Goal: Task Accomplishment & Management: Complete application form

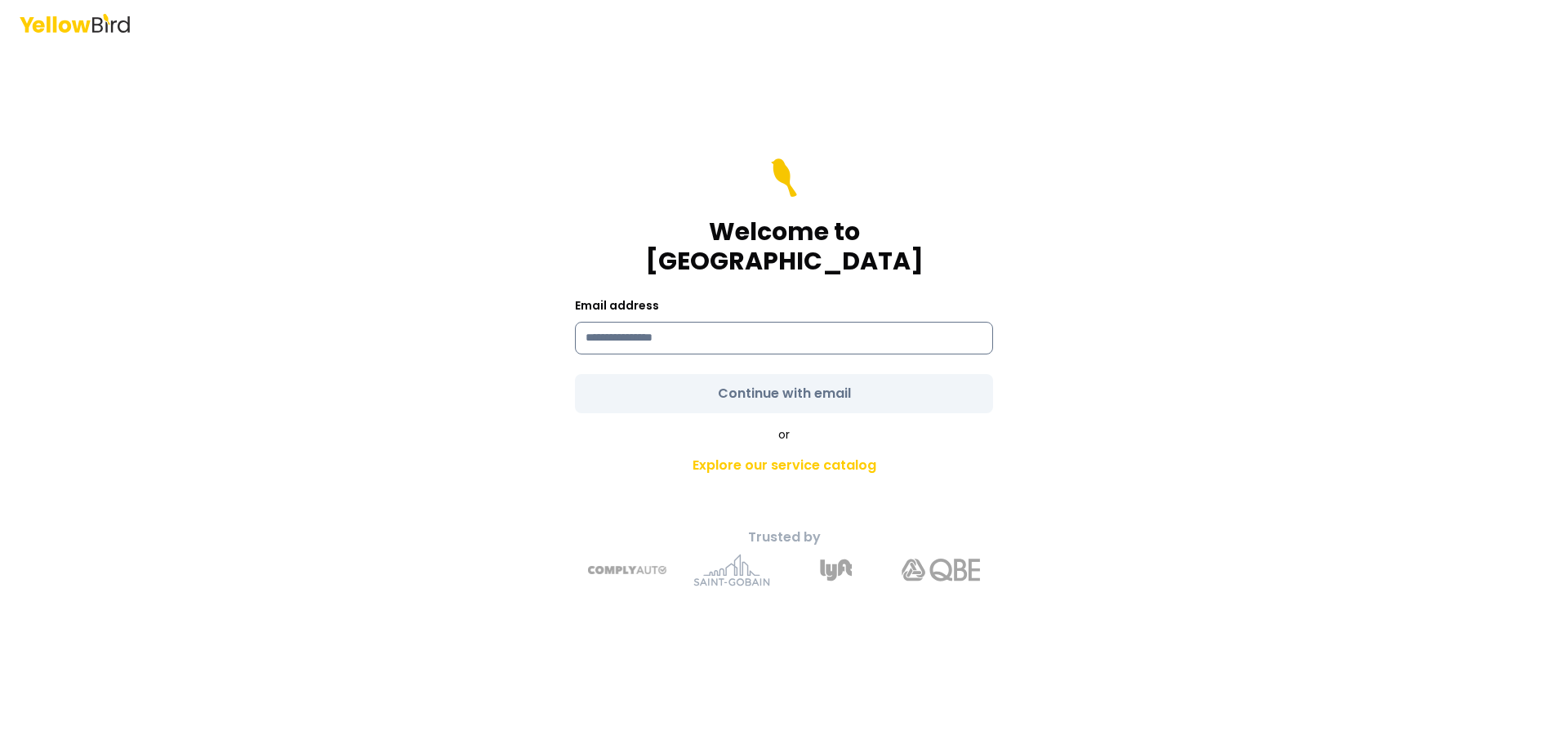
click at [641, 323] on input at bounding box center [784, 338] width 418 height 33
type input "**********"
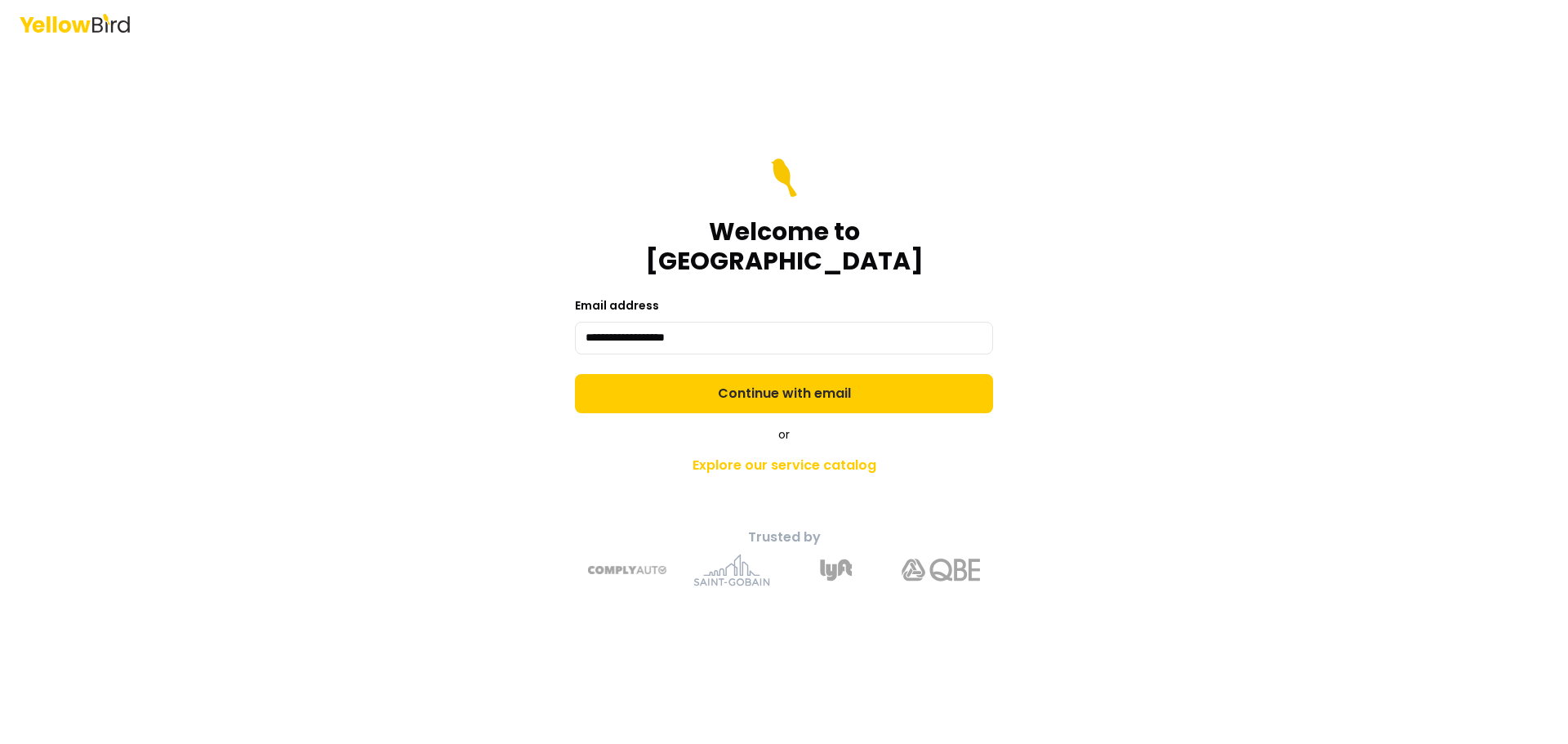
click at [620, 429] on div "or Explore our service catalog" at bounding box center [784, 454] width 575 height 56
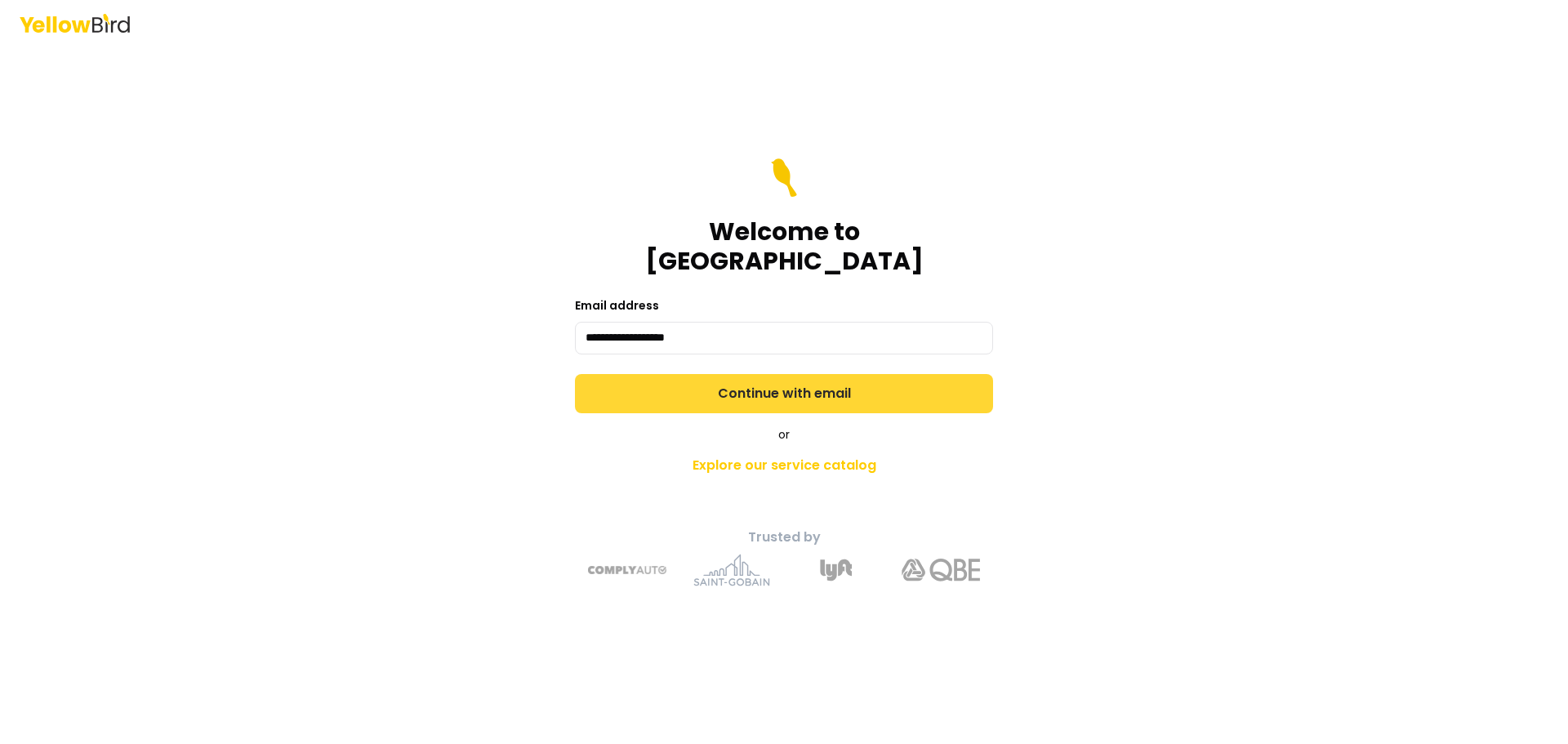
click at [637, 380] on button "Continue with email" at bounding box center [784, 394] width 418 height 40
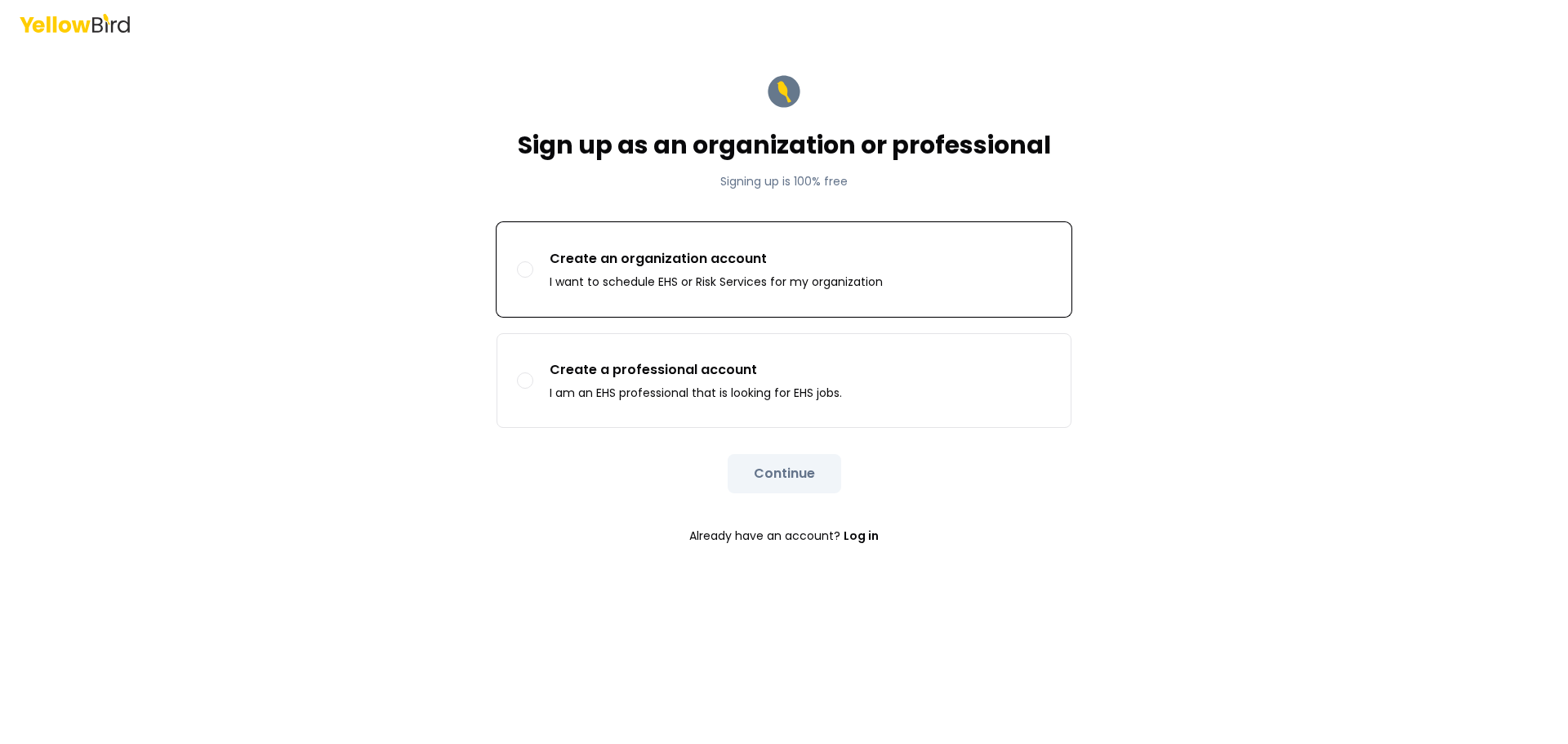
click at [743, 265] on p "Create an organization account" at bounding box center [716, 259] width 333 height 20
click at [534, 265] on button "Create an organization account I want to schedule EHS or Risk Services for my o…" at bounding box center [524, 269] width 16 height 16
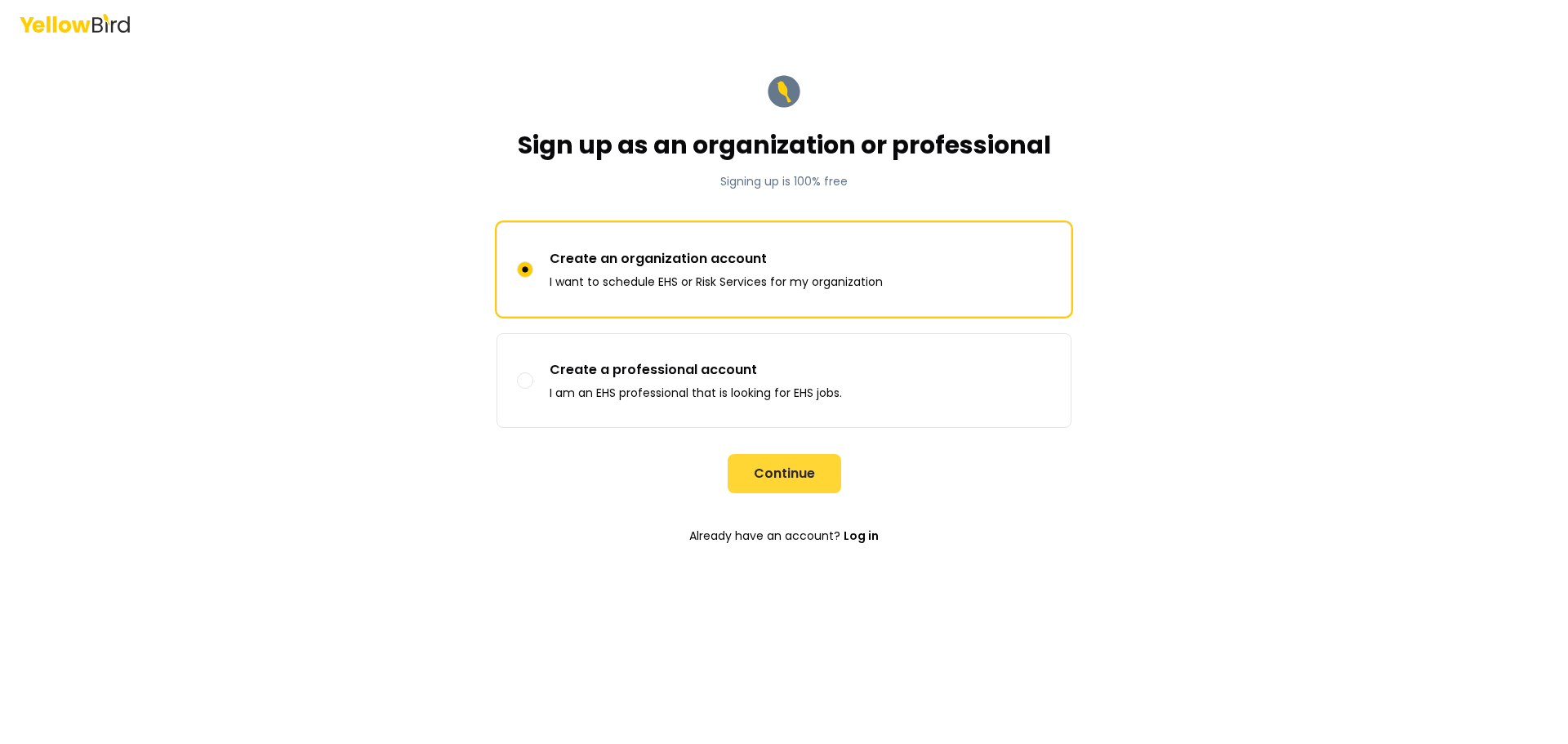
click at [793, 473] on button "Continue" at bounding box center [784, 474] width 114 height 40
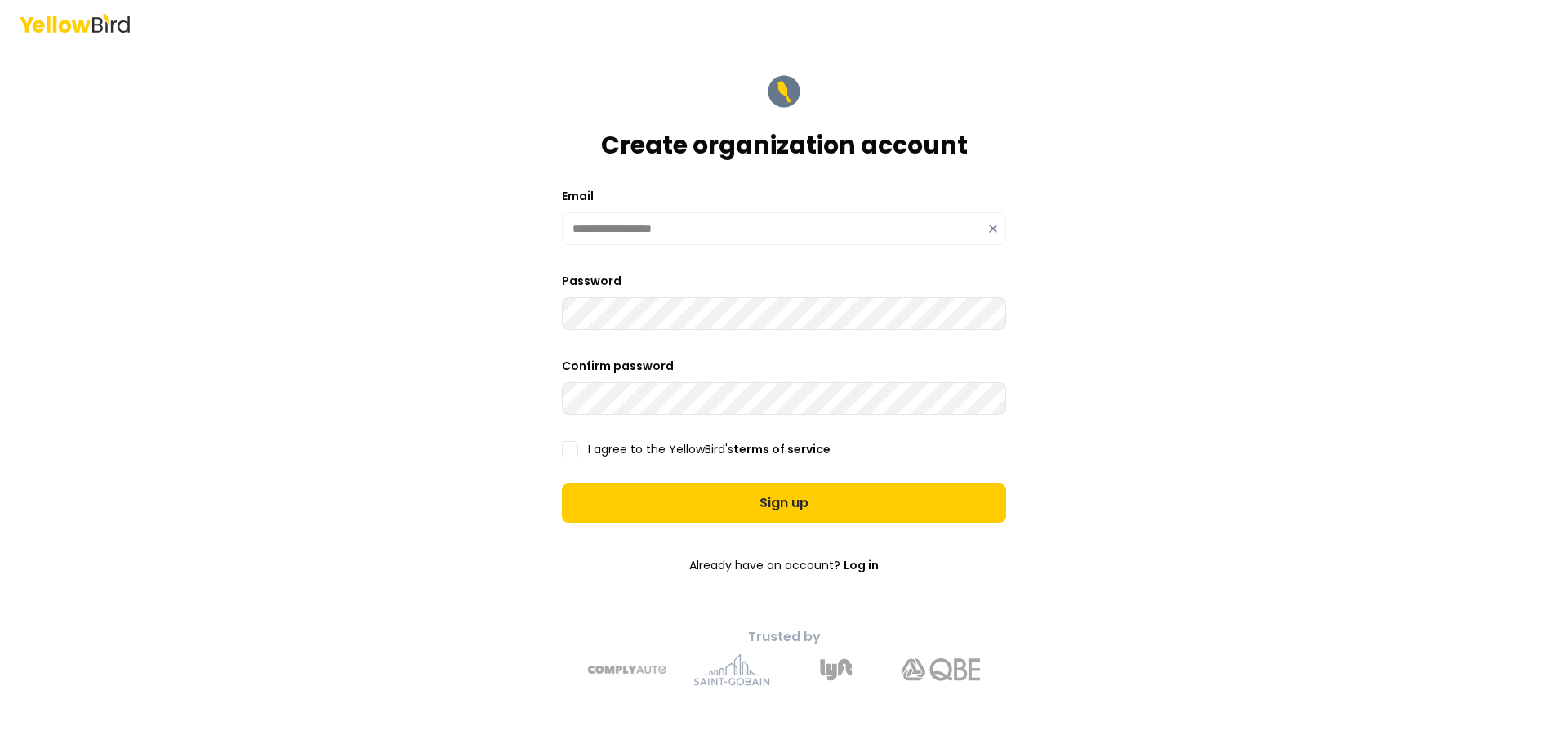
click at [350, 343] on div "**********" at bounding box center [784, 372] width 1568 height 744
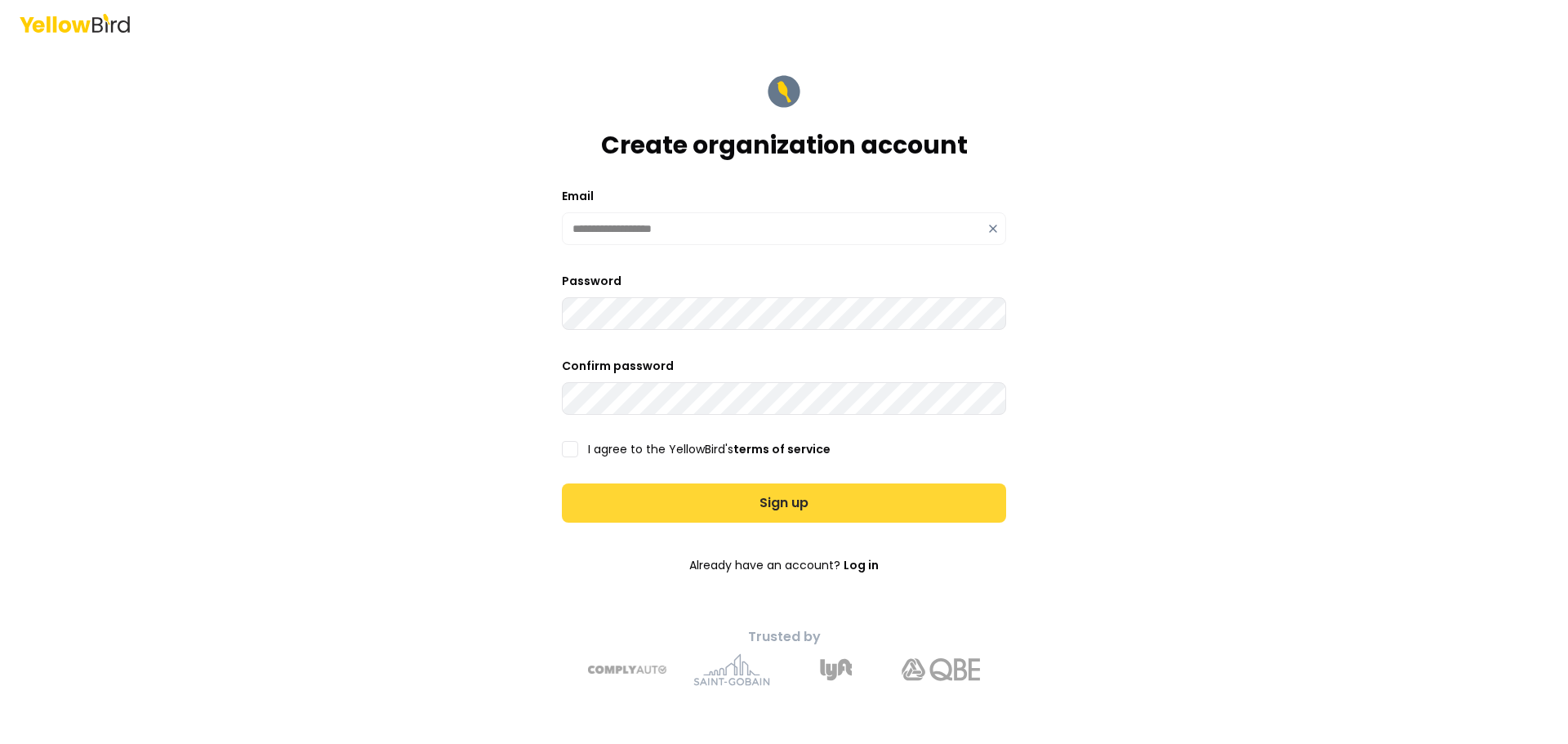
click at [709, 497] on button "Sign up" at bounding box center [784, 504] width 444 height 40
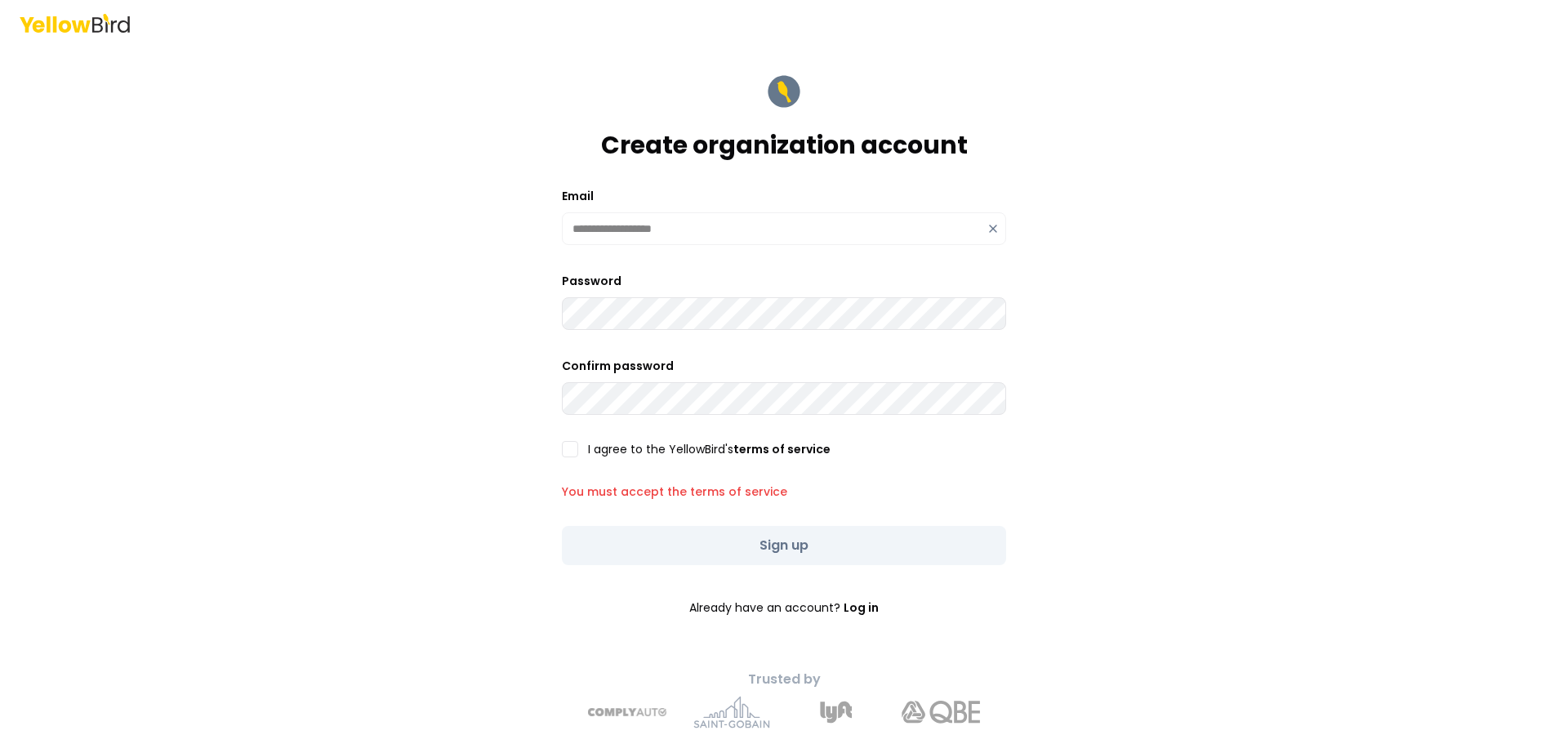
click at [565, 453] on button "I agree to the YellowBird's terms of service" at bounding box center [569, 449] width 16 height 16
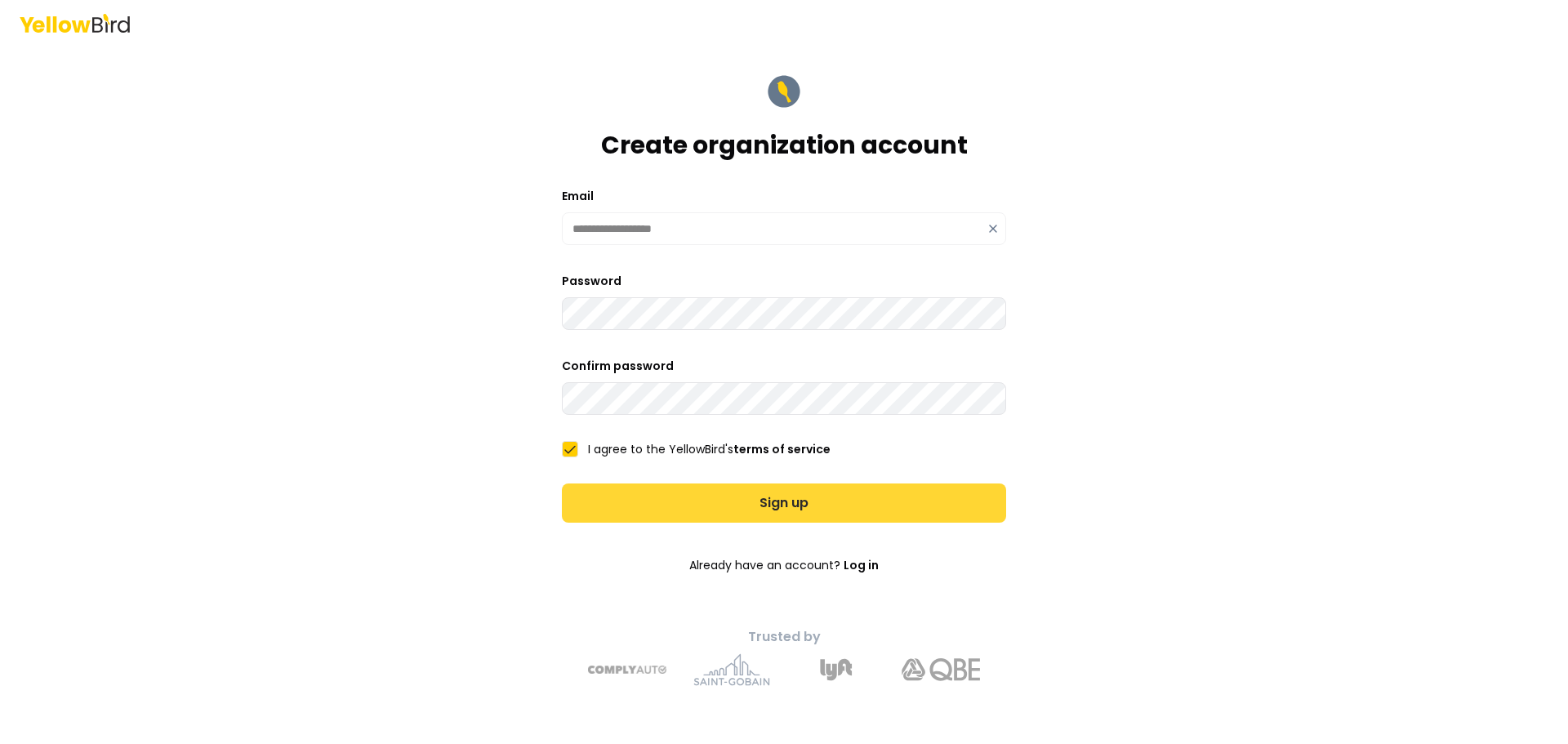
click at [735, 516] on button "Sign up" at bounding box center [784, 504] width 444 height 40
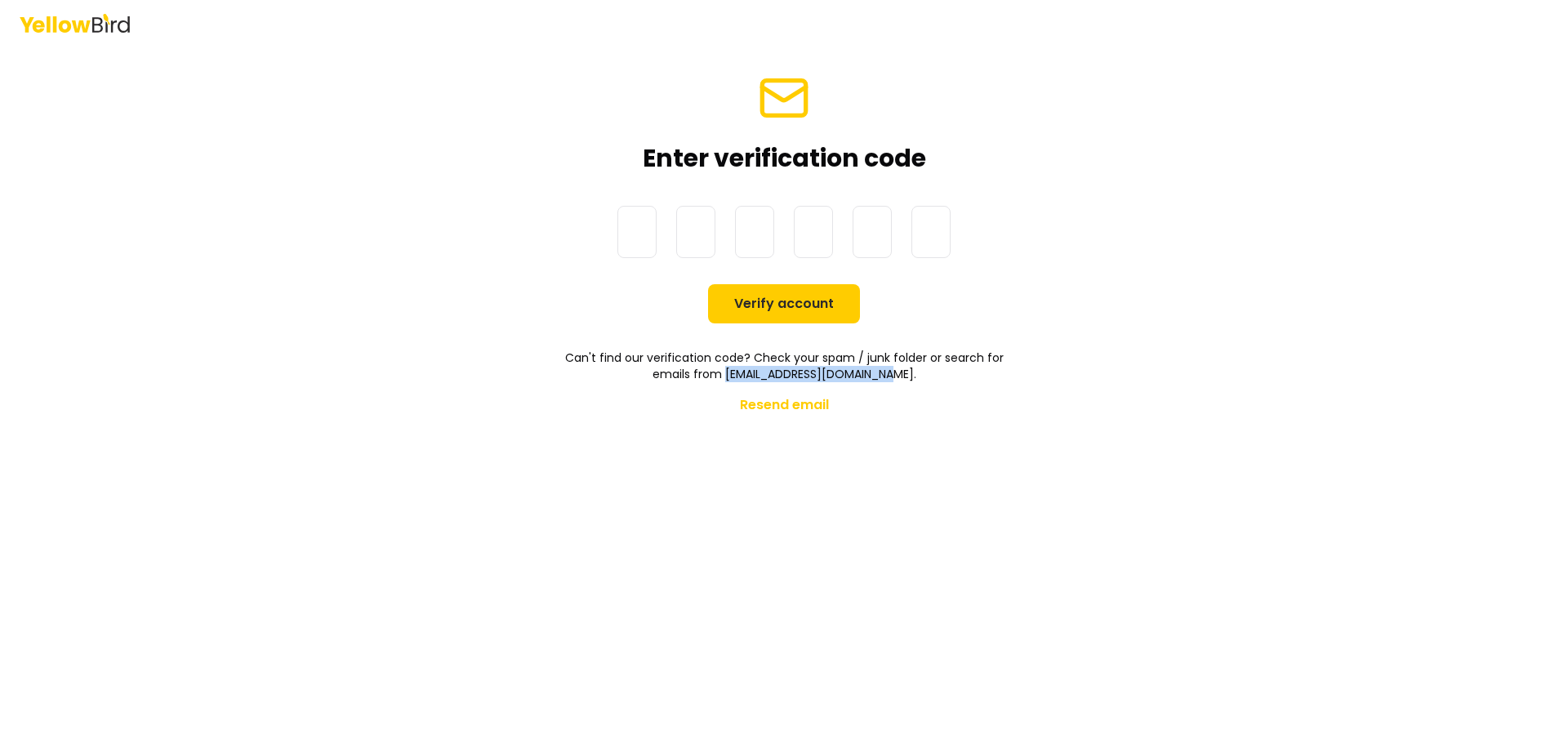
drag, startPoint x: 739, startPoint y: 371, endPoint x: 898, endPoint y: 374, distance: 159.0
click at [898, 374] on p "Can't find our verification code? Check your spam / junk folder or search for e…" at bounding box center [784, 365] width 444 height 33
copy p "[EMAIL_ADDRESS][DOMAIN_NAME]"
click at [782, 409] on button "Resend email" at bounding box center [784, 405] width 89 height 33
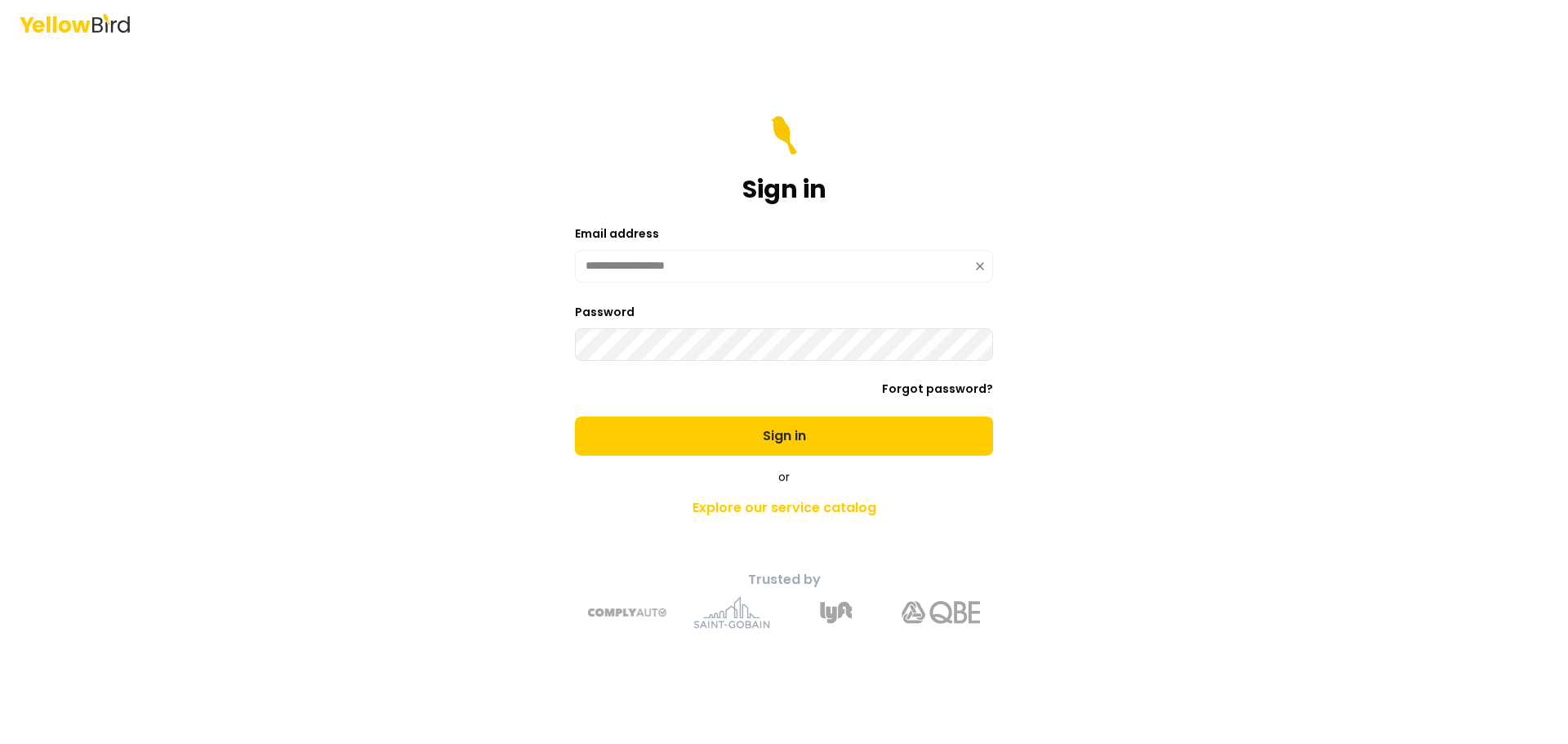
click at [671, 433] on form "**********" at bounding box center [784, 285] width 418 height 340
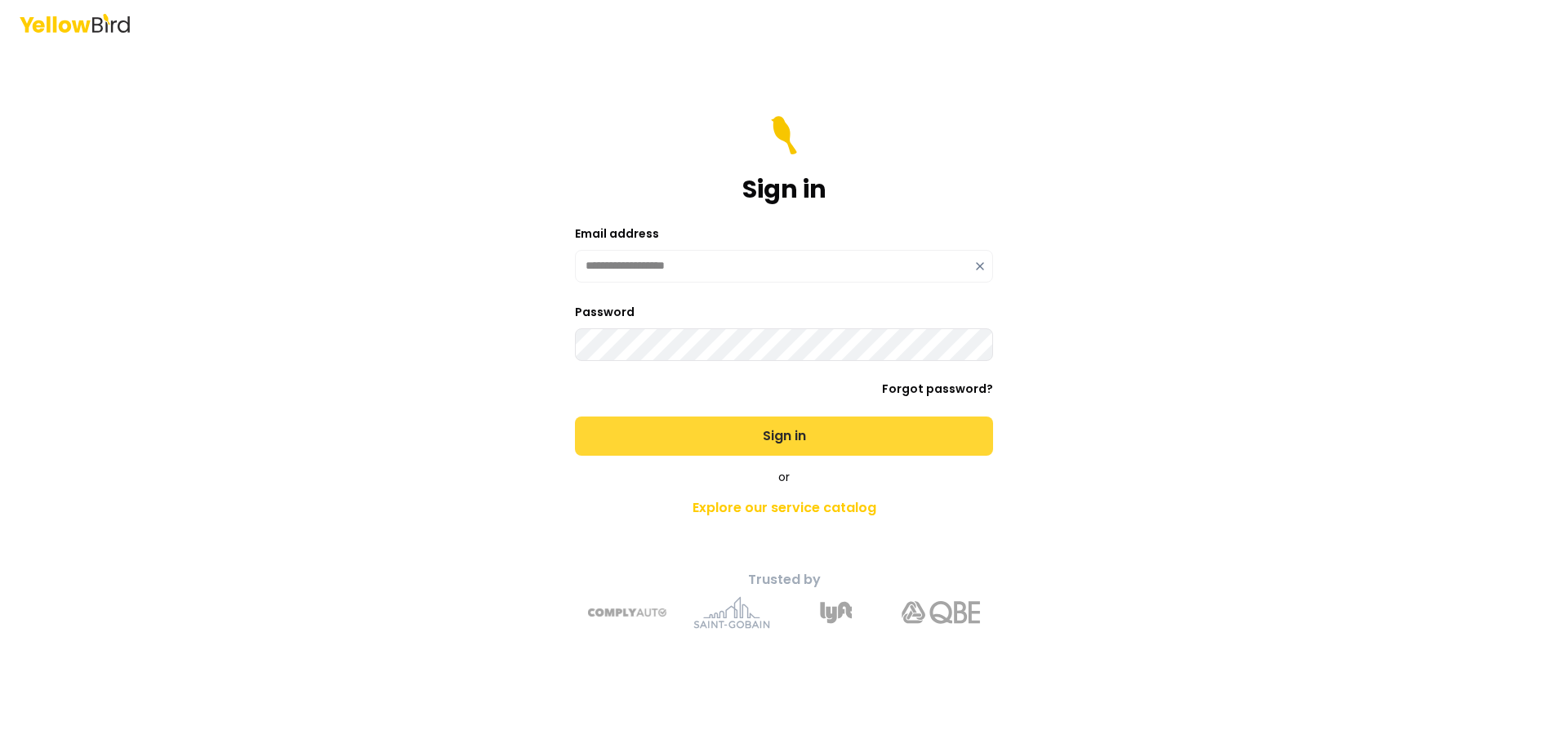
click at [700, 430] on button "Sign in" at bounding box center [784, 437] width 418 height 40
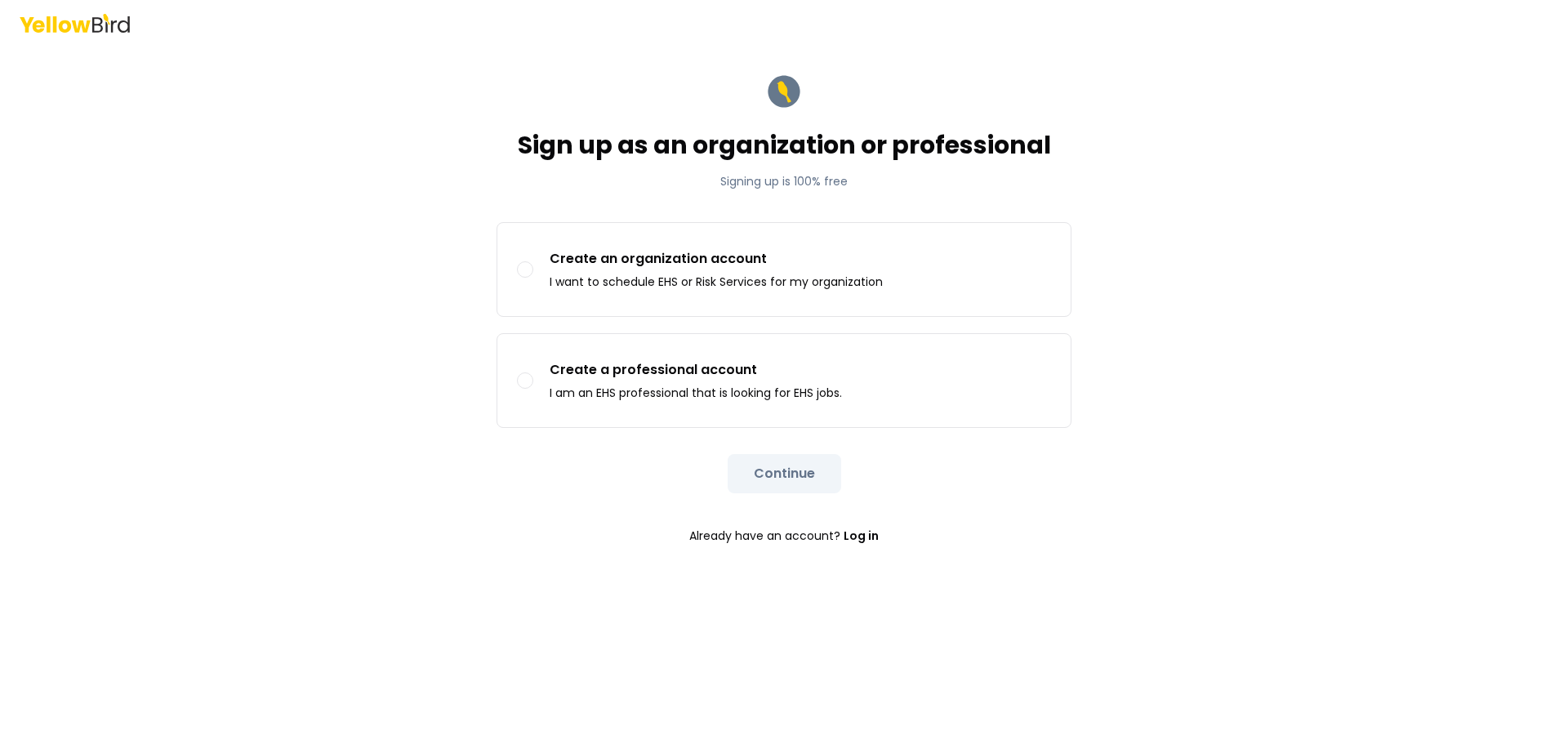
click at [384, 330] on div "Sign up as an organization or professional Signing up is 100% free Sign up as C…" at bounding box center [784, 372] width 1568 height 744
click at [870, 537] on link "Log in" at bounding box center [860, 536] width 35 height 33
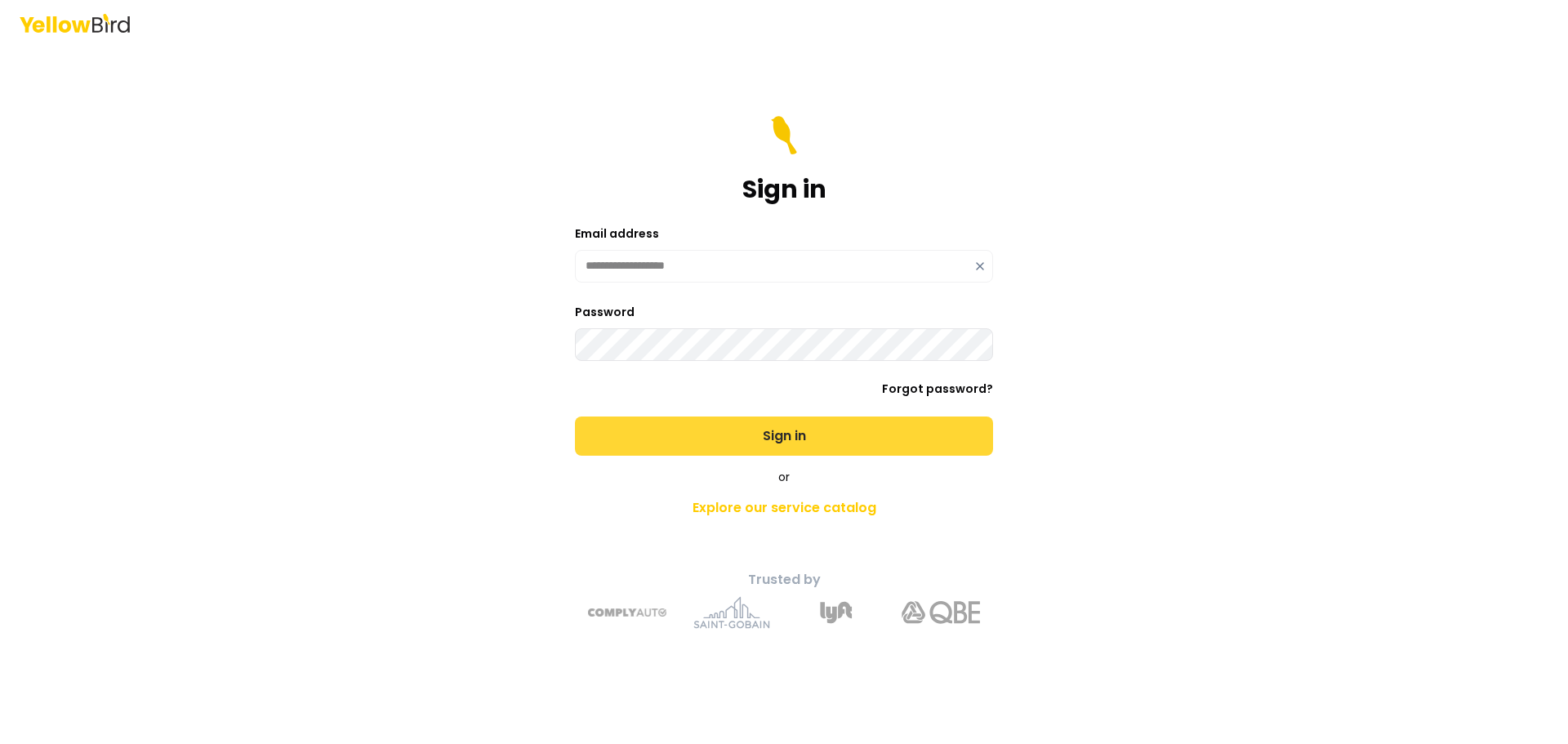
click at [726, 428] on button "Sign in" at bounding box center [784, 437] width 418 height 40
